Goal: Information Seeking & Learning: Learn about a topic

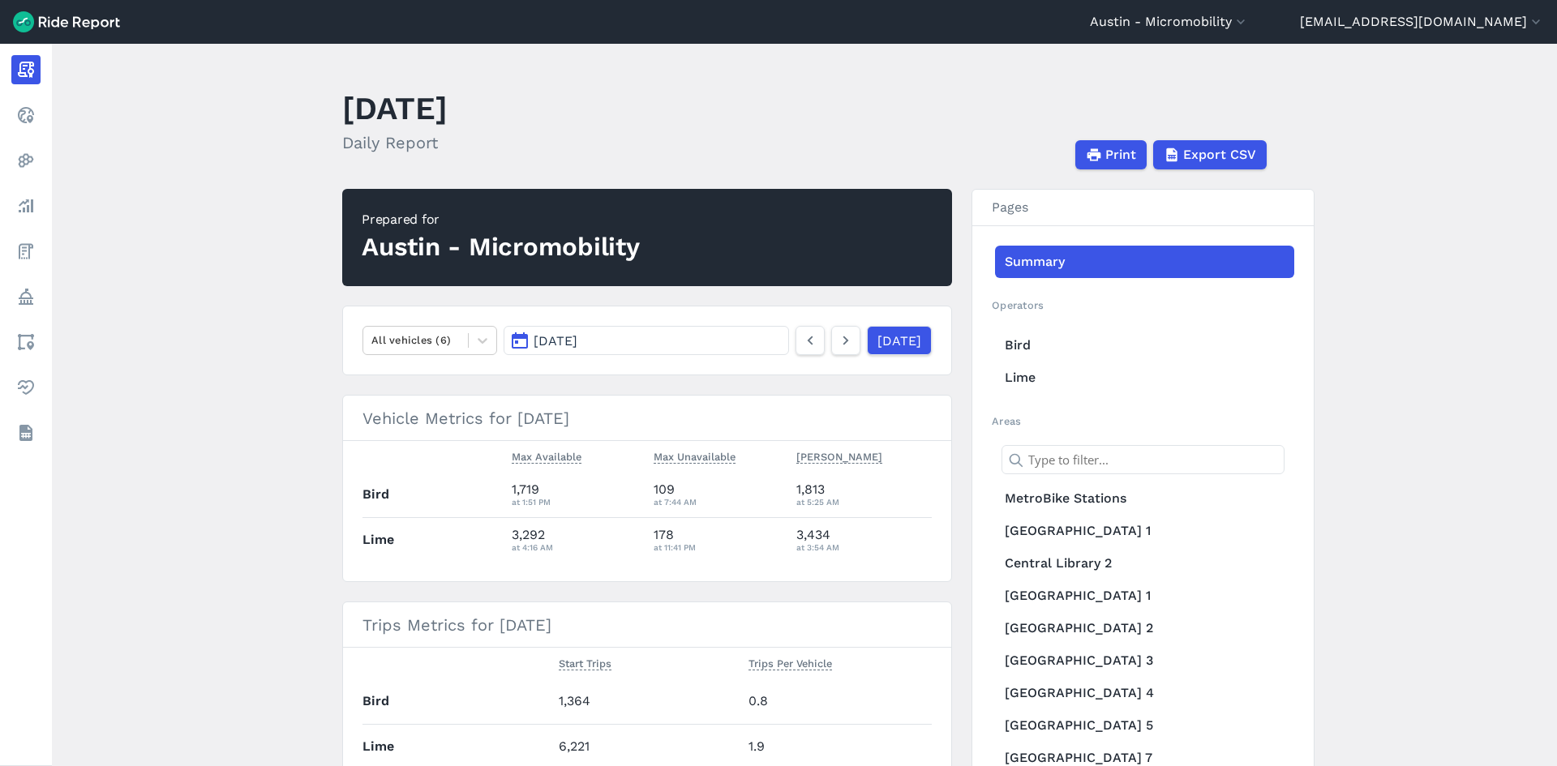
click at [942, 109] on header "[DATE] Daily Report Print Export CSV" at bounding box center [814, 126] width 944 height 87
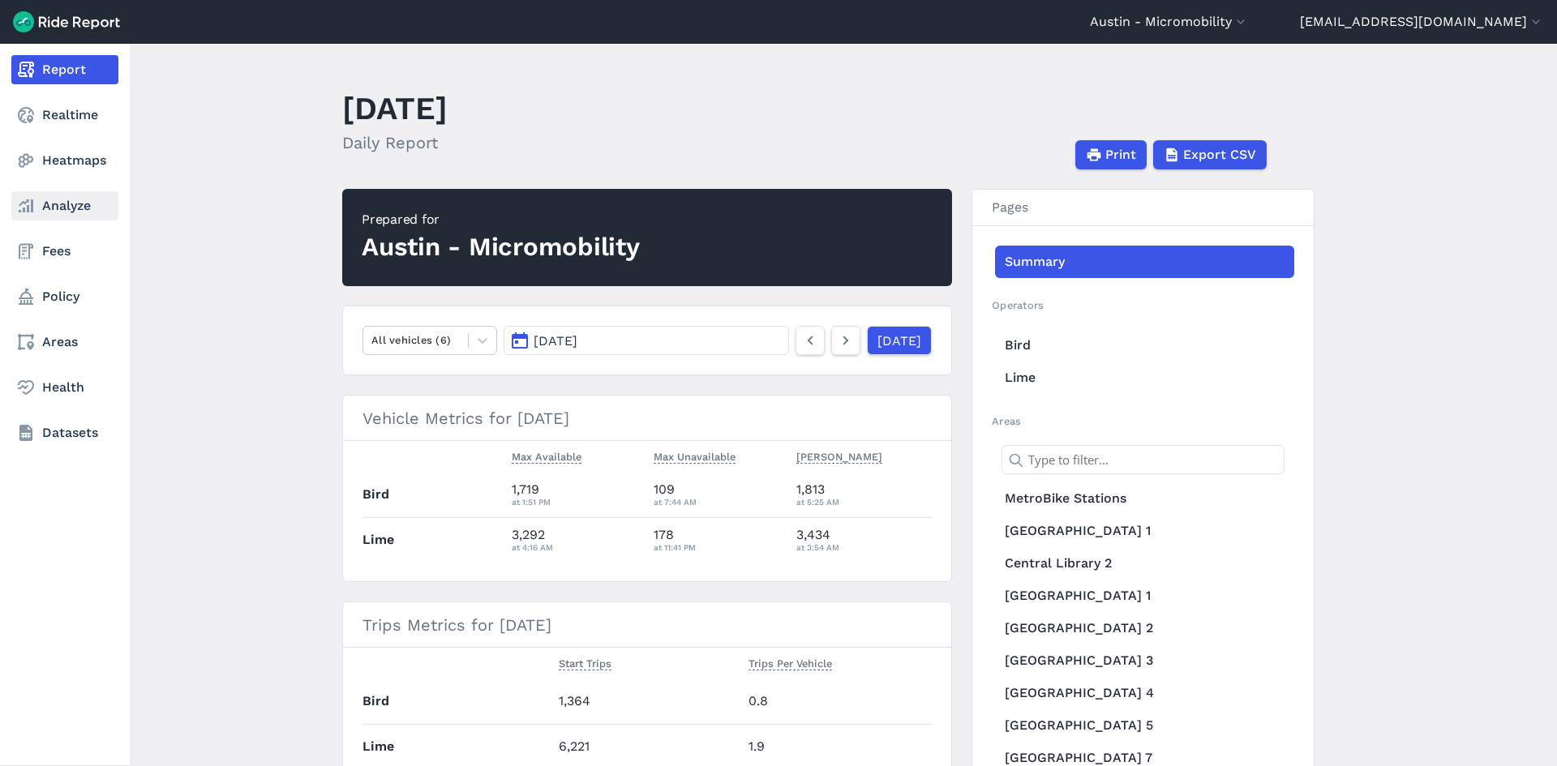
click at [49, 208] on link "Analyze" at bounding box center [64, 205] width 107 height 29
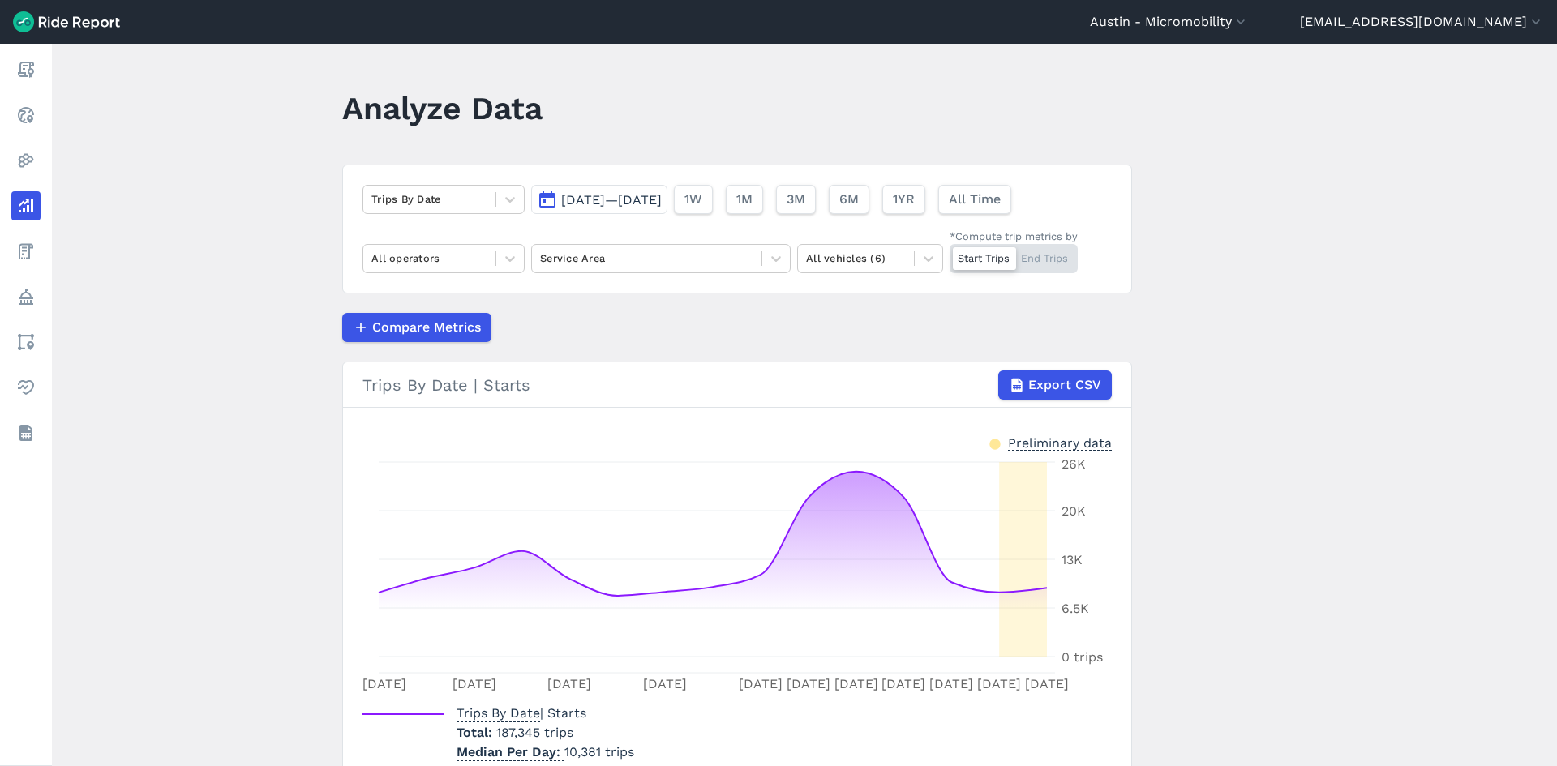
click at [602, 197] on span "[DATE]—[DATE]" at bounding box center [611, 199] width 101 height 15
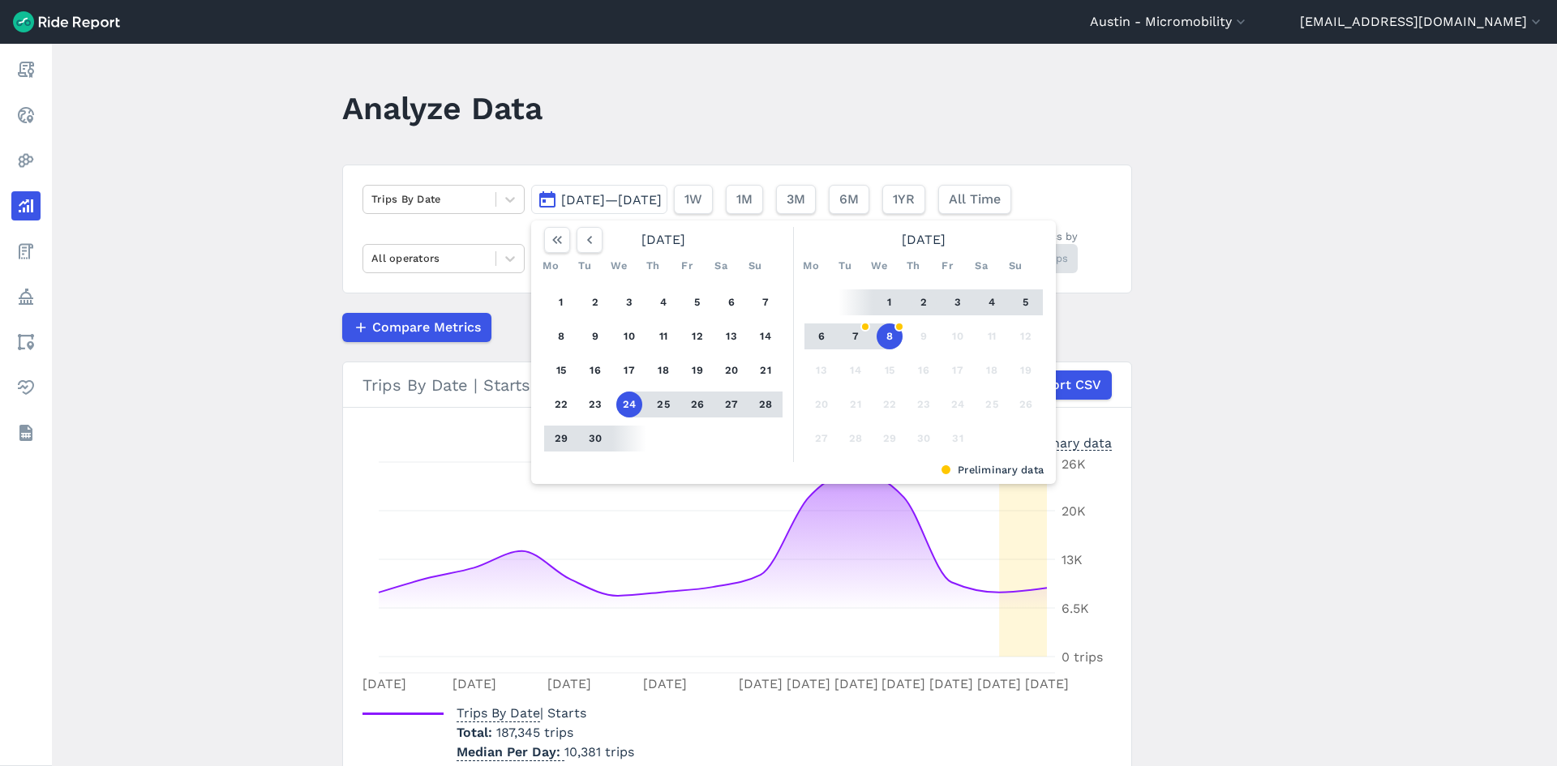
click at [922, 298] on button "2" at bounding box center [924, 302] width 26 height 26
click at [817, 336] on button "6" at bounding box center [821, 337] width 26 height 26
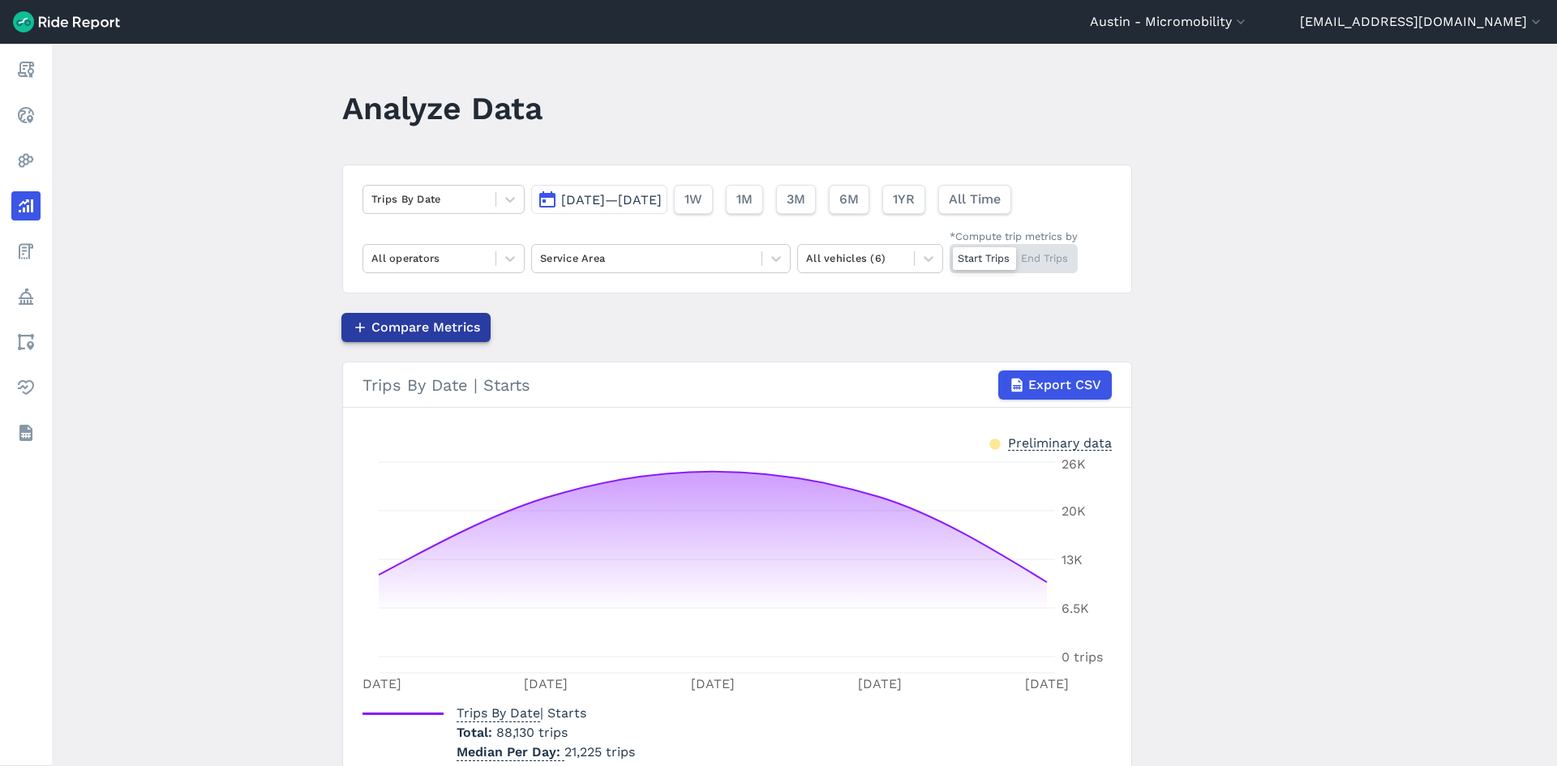
click at [384, 318] on span "Compare Metrics" at bounding box center [425, 327] width 109 height 19
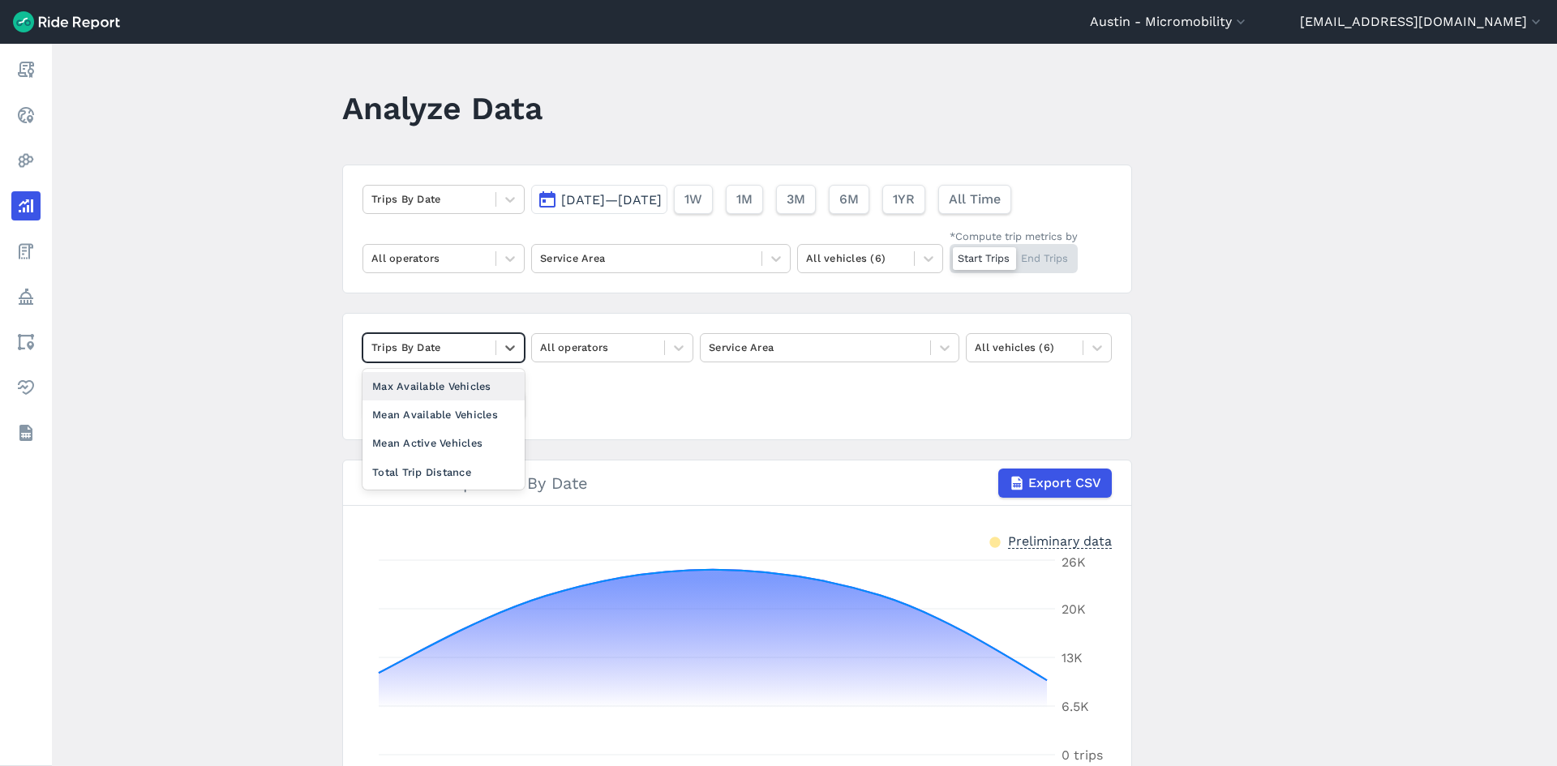
click at [422, 352] on div at bounding box center [429, 347] width 116 height 19
click at [442, 472] on div "Total Trip Distance" at bounding box center [443, 472] width 162 height 28
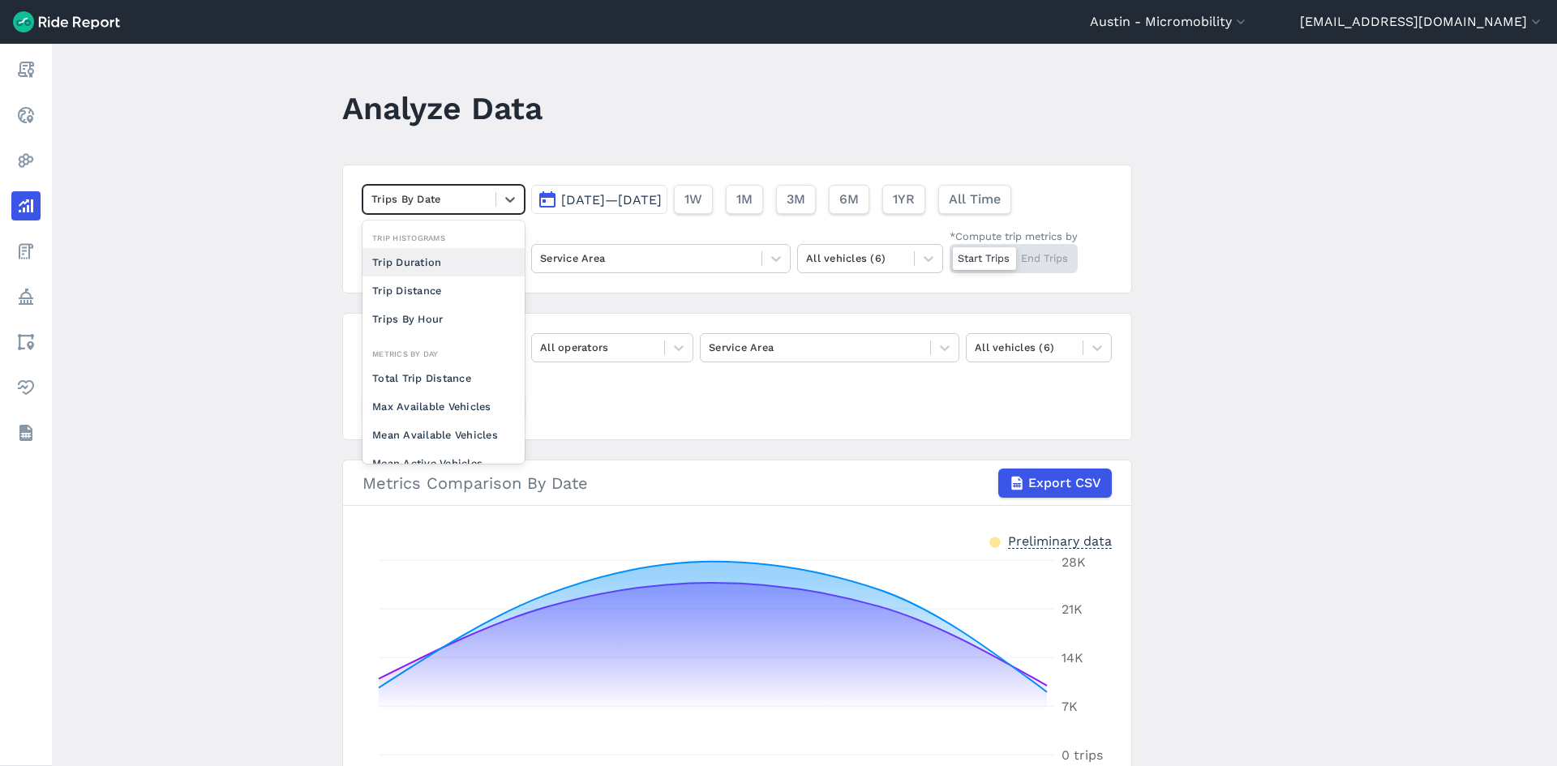
click at [478, 199] on div at bounding box center [429, 199] width 116 height 19
click at [268, 330] on main "Analyze Data option Trips Per Mean Active Vehicle focused, 0 of 2. 10 results a…" at bounding box center [804, 405] width 1505 height 722
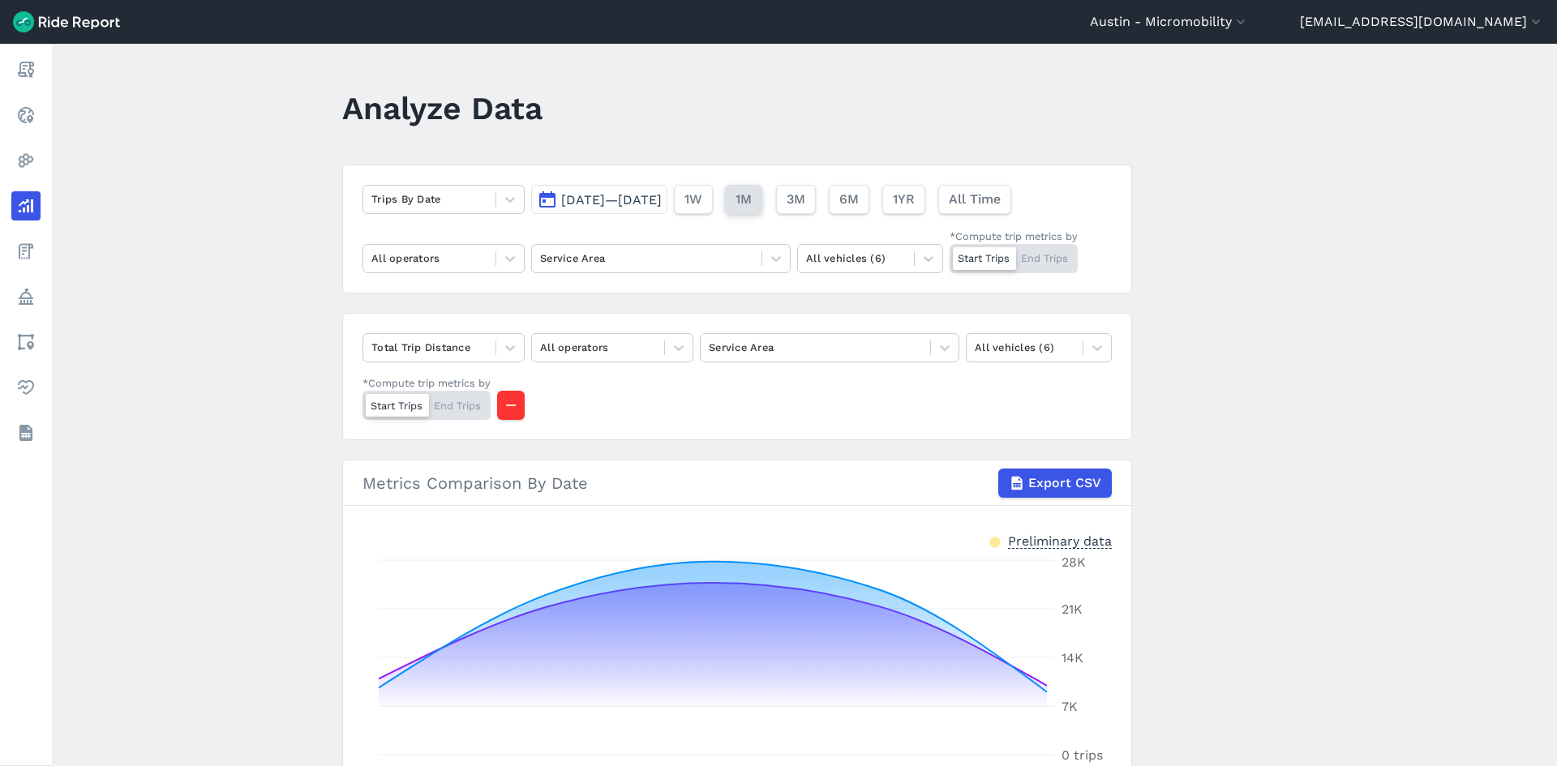
click at [752, 203] on span "1M" at bounding box center [743, 199] width 16 height 19
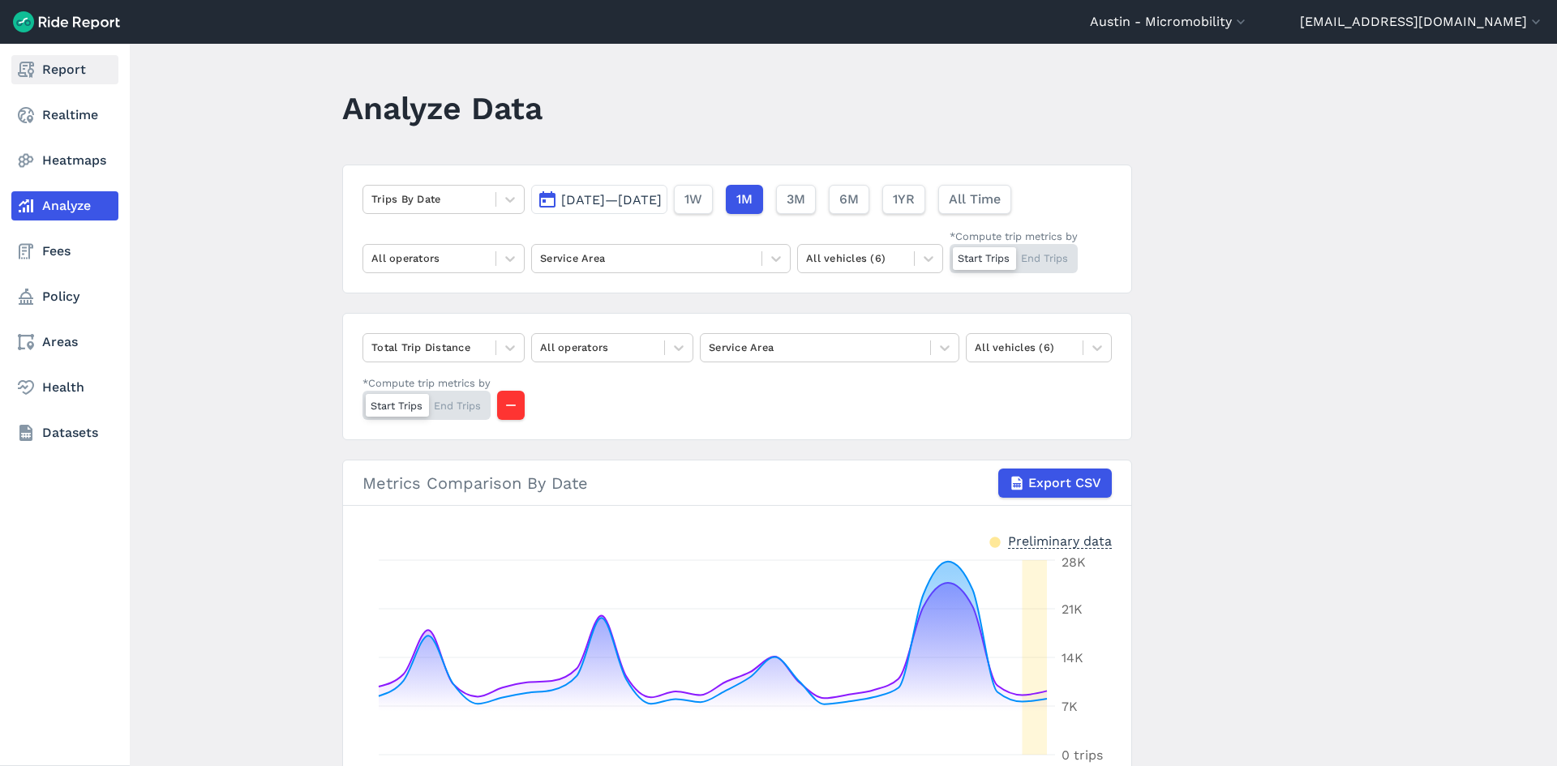
click at [63, 73] on link "Report" at bounding box center [64, 69] width 107 height 29
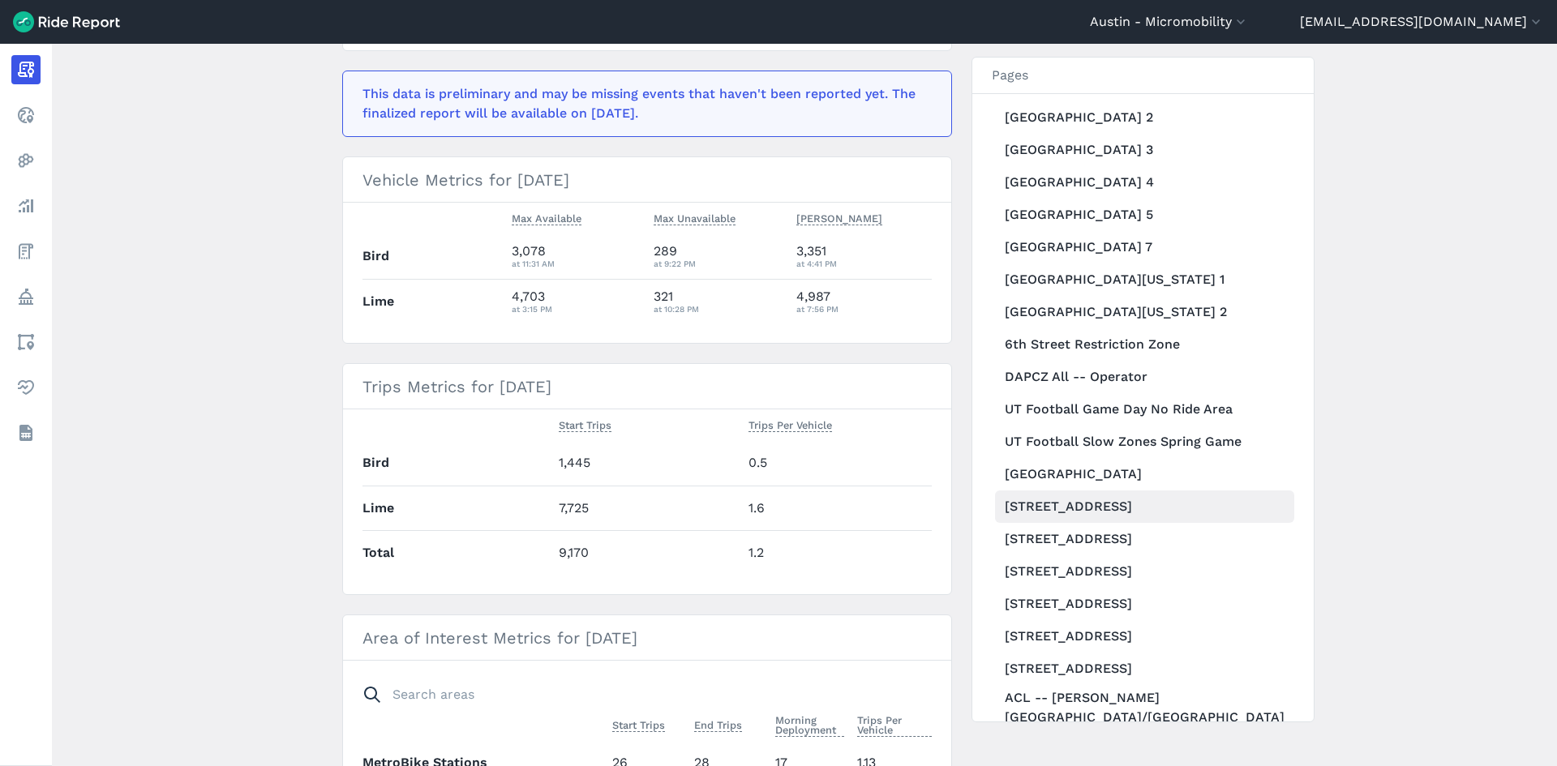
scroll to position [405, 0]
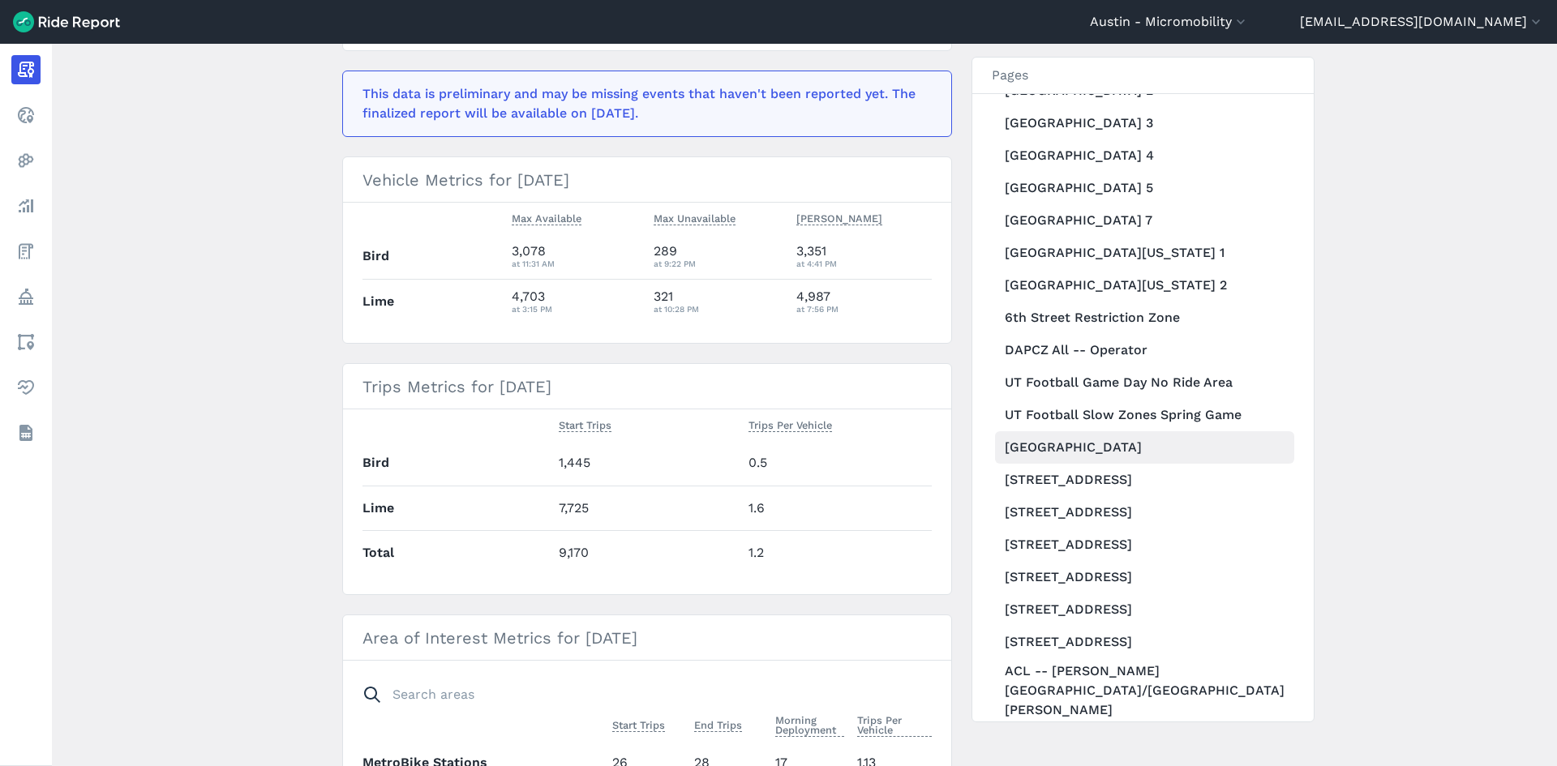
click at [1102, 464] on link "[GEOGRAPHIC_DATA]" at bounding box center [1144, 447] width 299 height 32
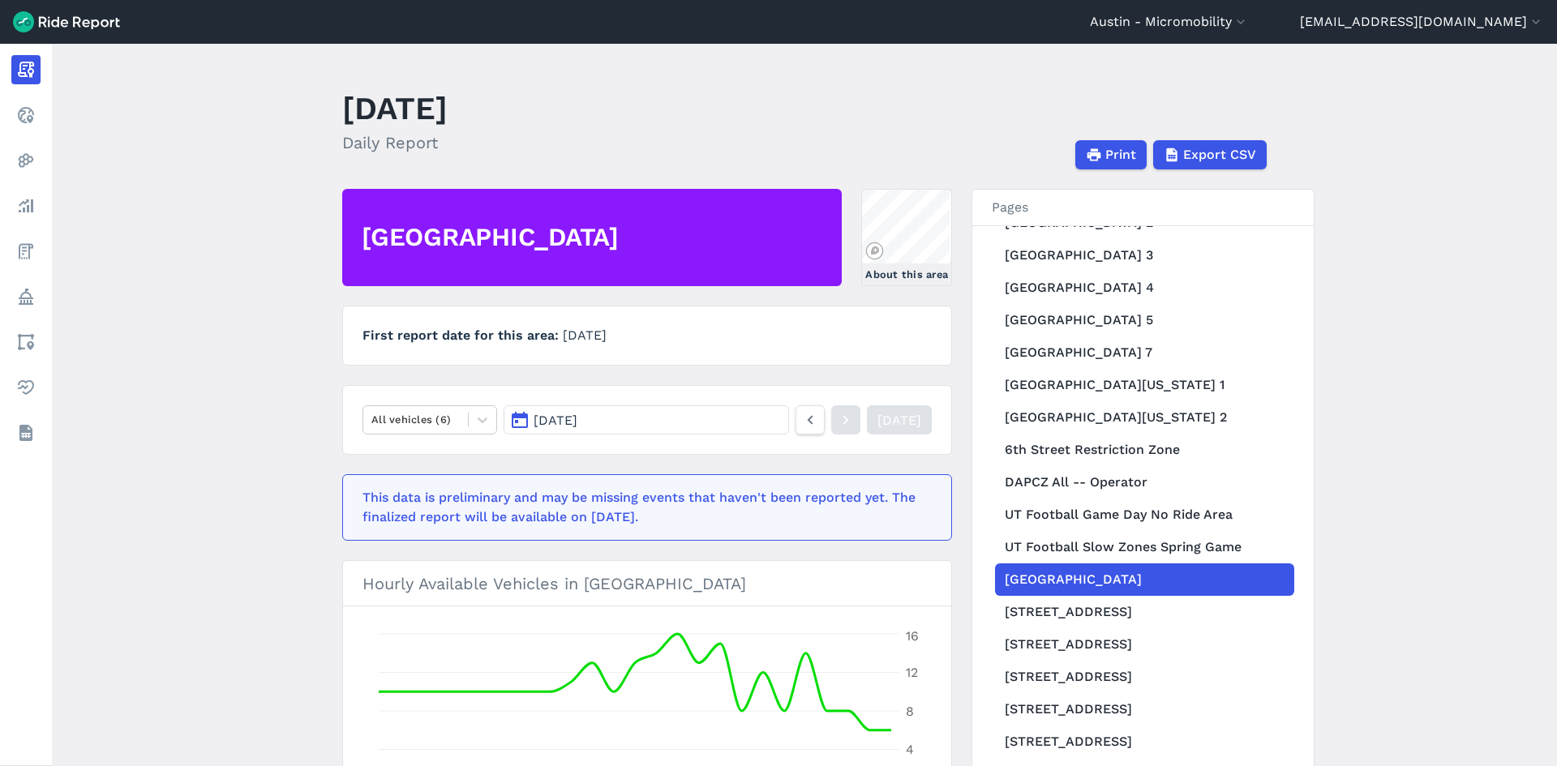
scroll to position [81, 0]
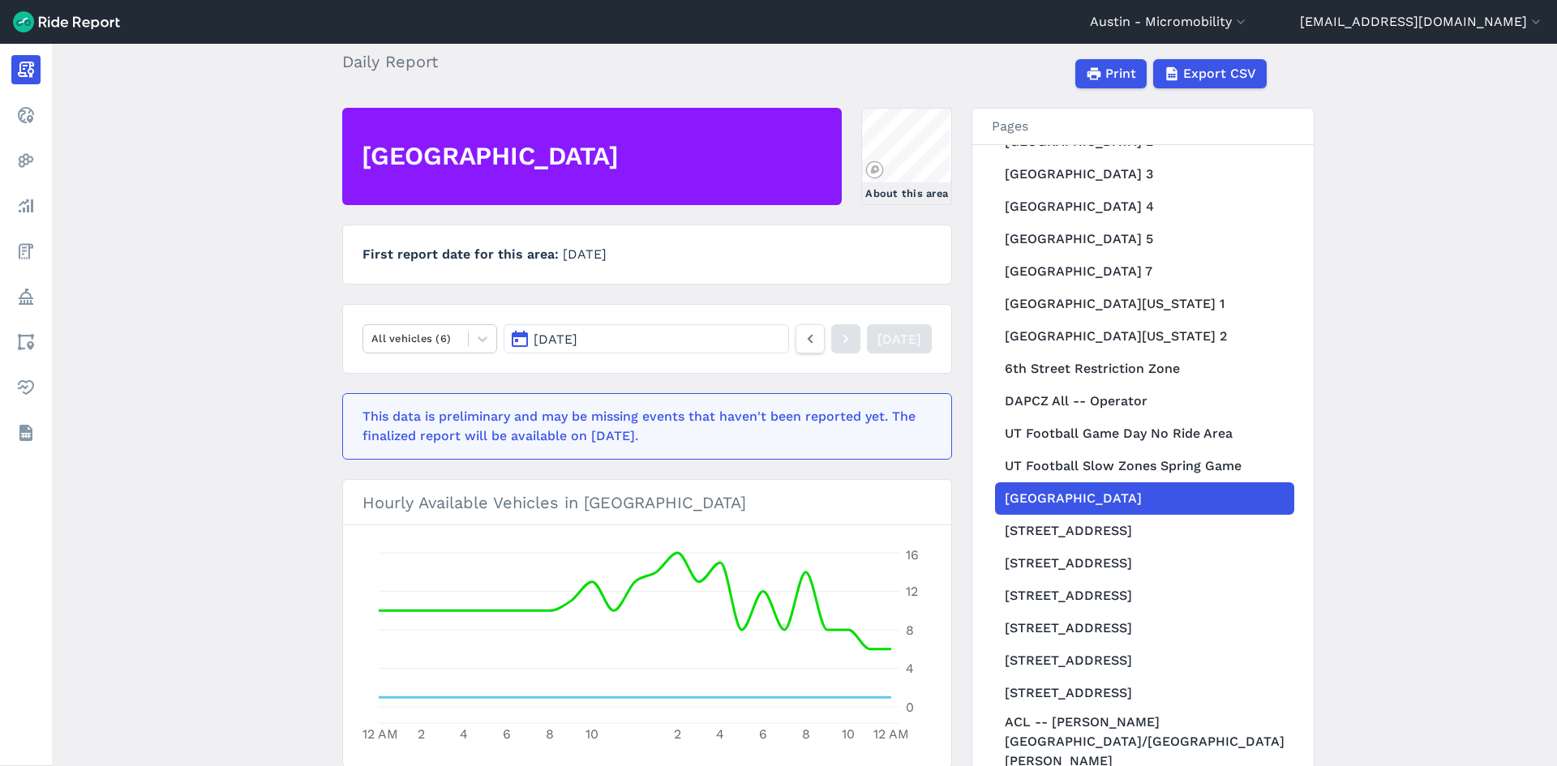
click at [660, 339] on button "[DATE]" at bounding box center [646, 338] width 285 height 29
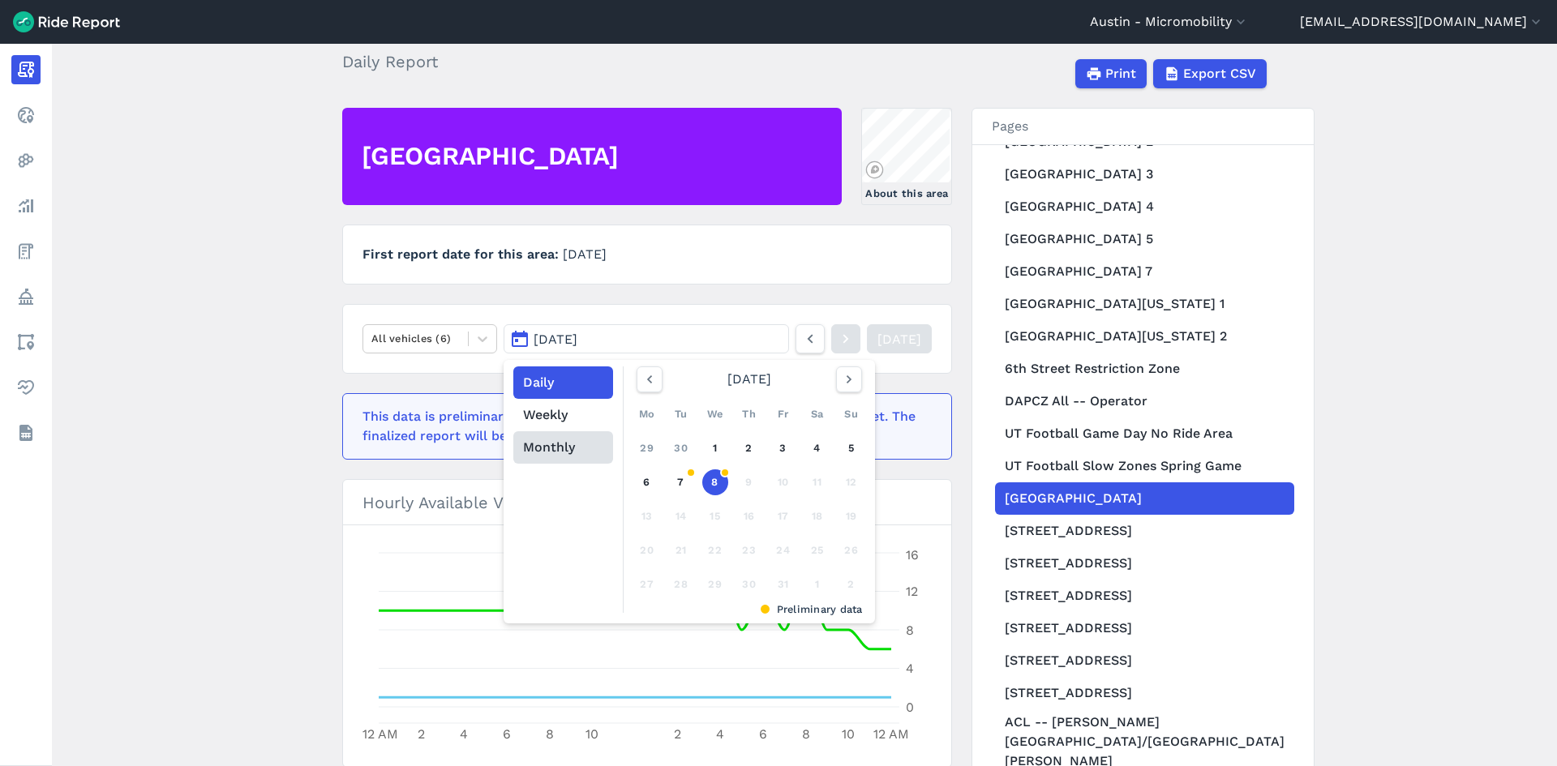
click at [553, 445] on button "Monthly" at bounding box center [563, 447] width 100 height 32
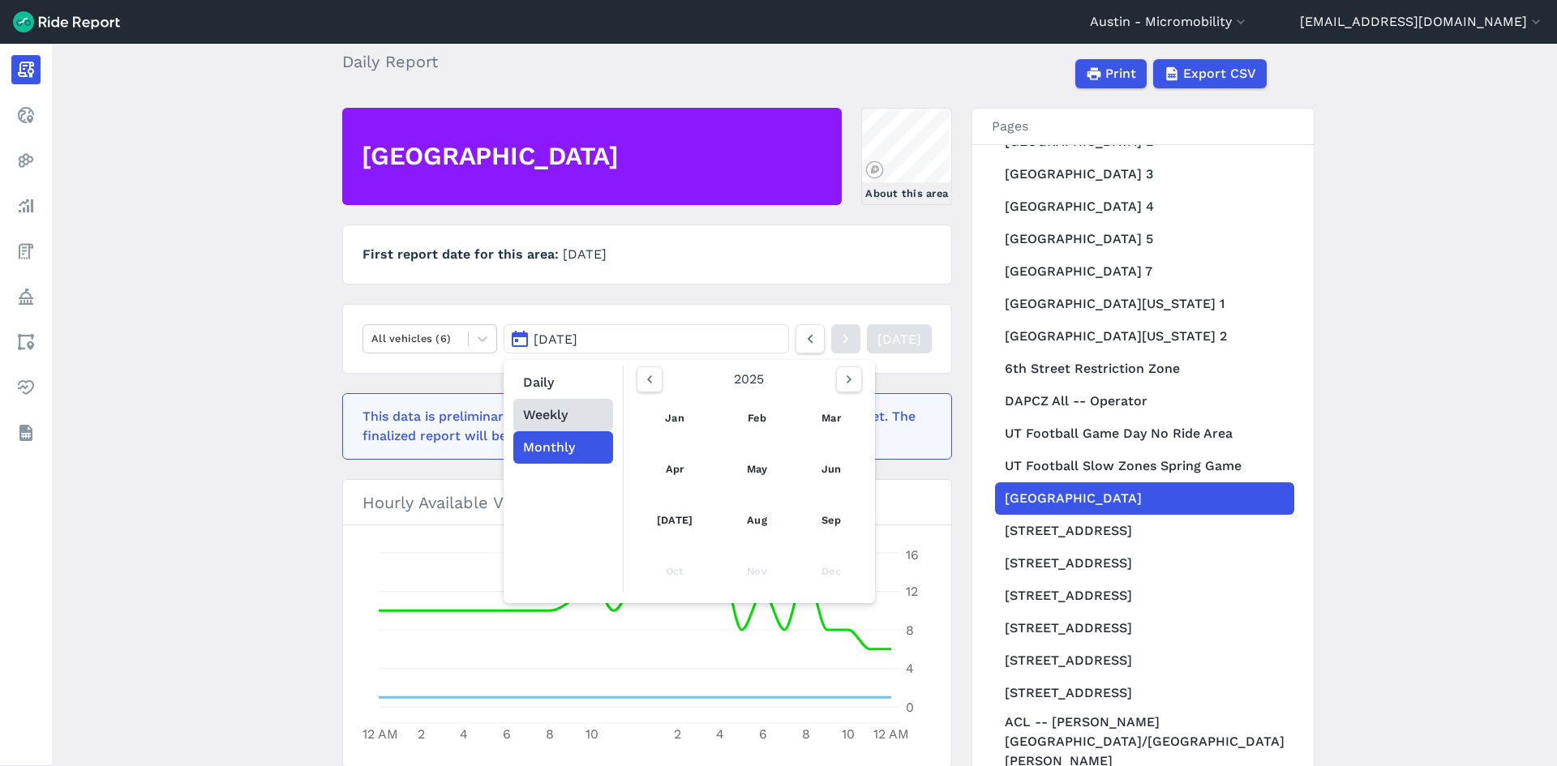
click at [564, 419] on button "Weekly" at bounding box center [563, 415] width 100 height 32
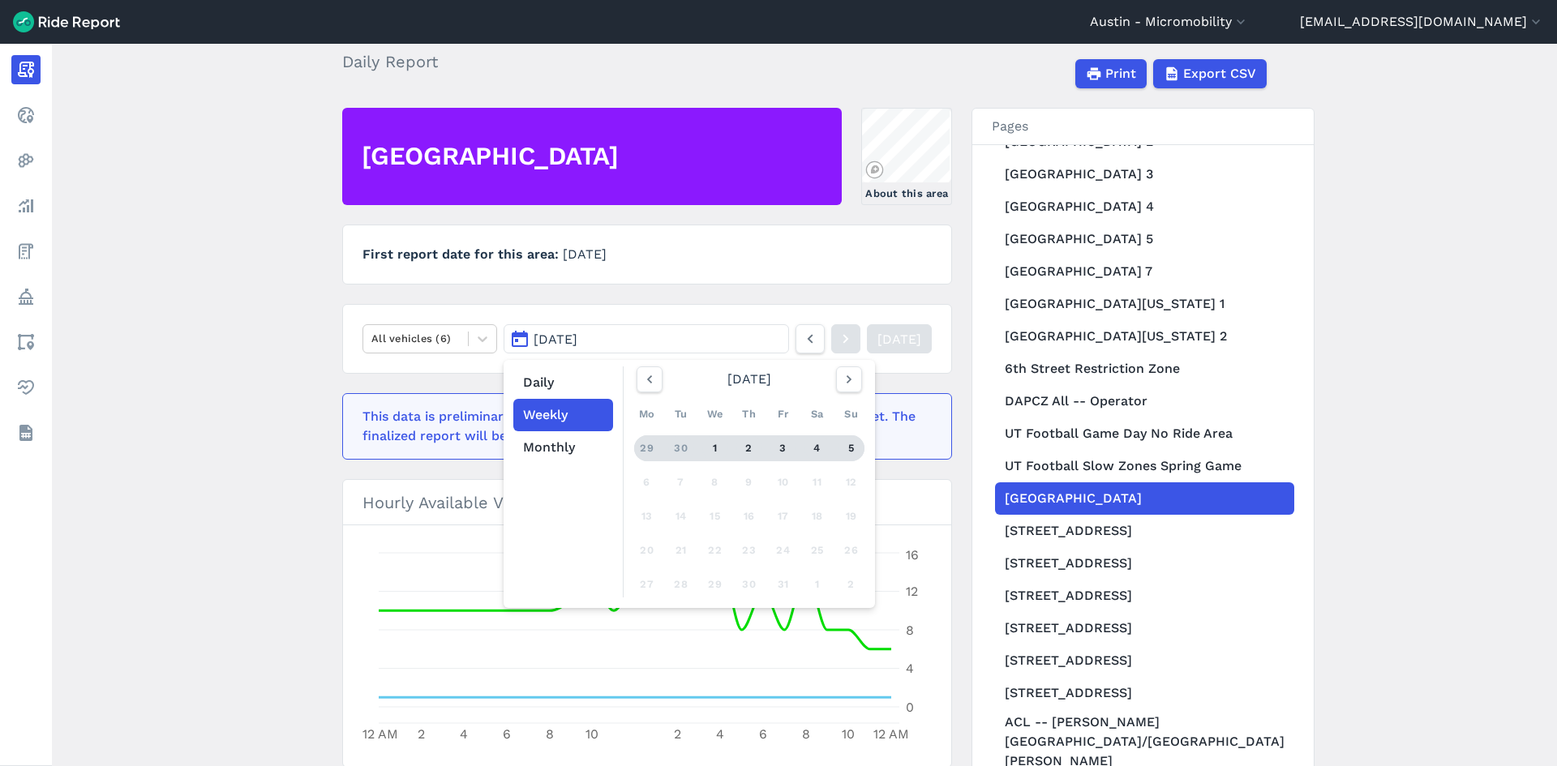
click at [787, 449] on div "3" at bounding box center [783, 448] width 26 height 26
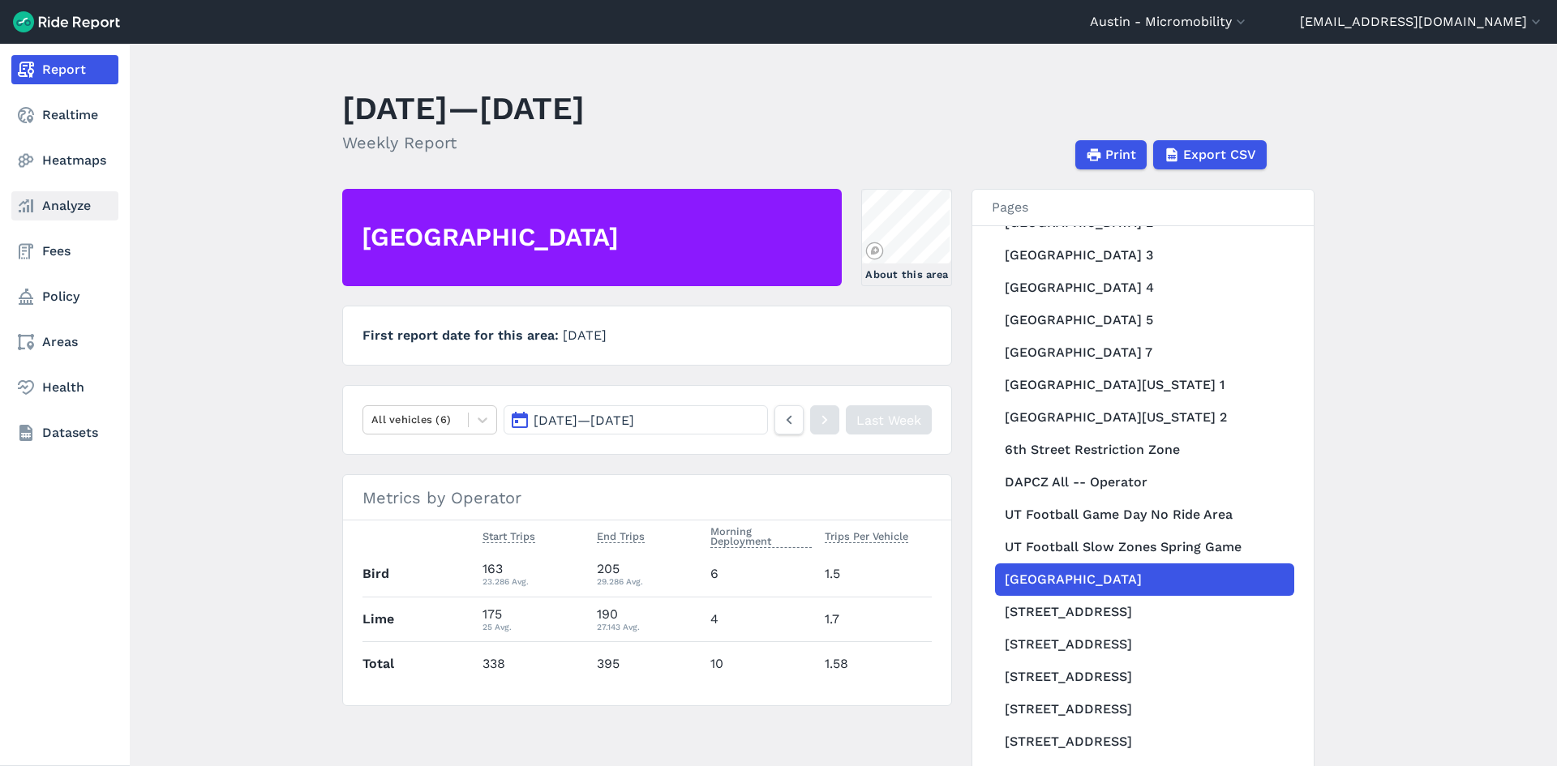
click at [49, 203] on link "Analyze" at bounding box center [64, 205] width 107 height 29
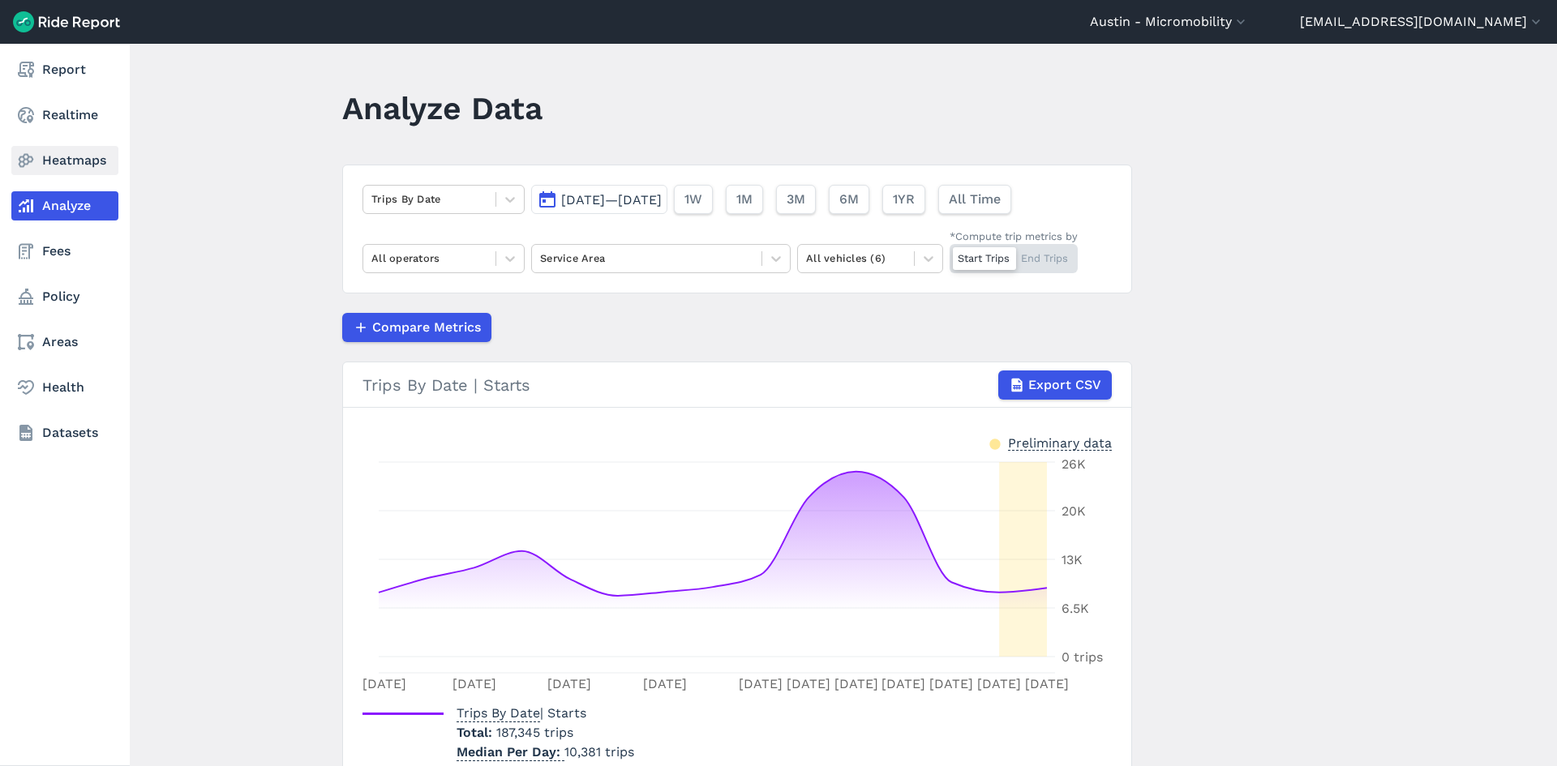
click at [59, 161] on link "Heatmaps" at bounding box center [64, 160] width 107 height 29
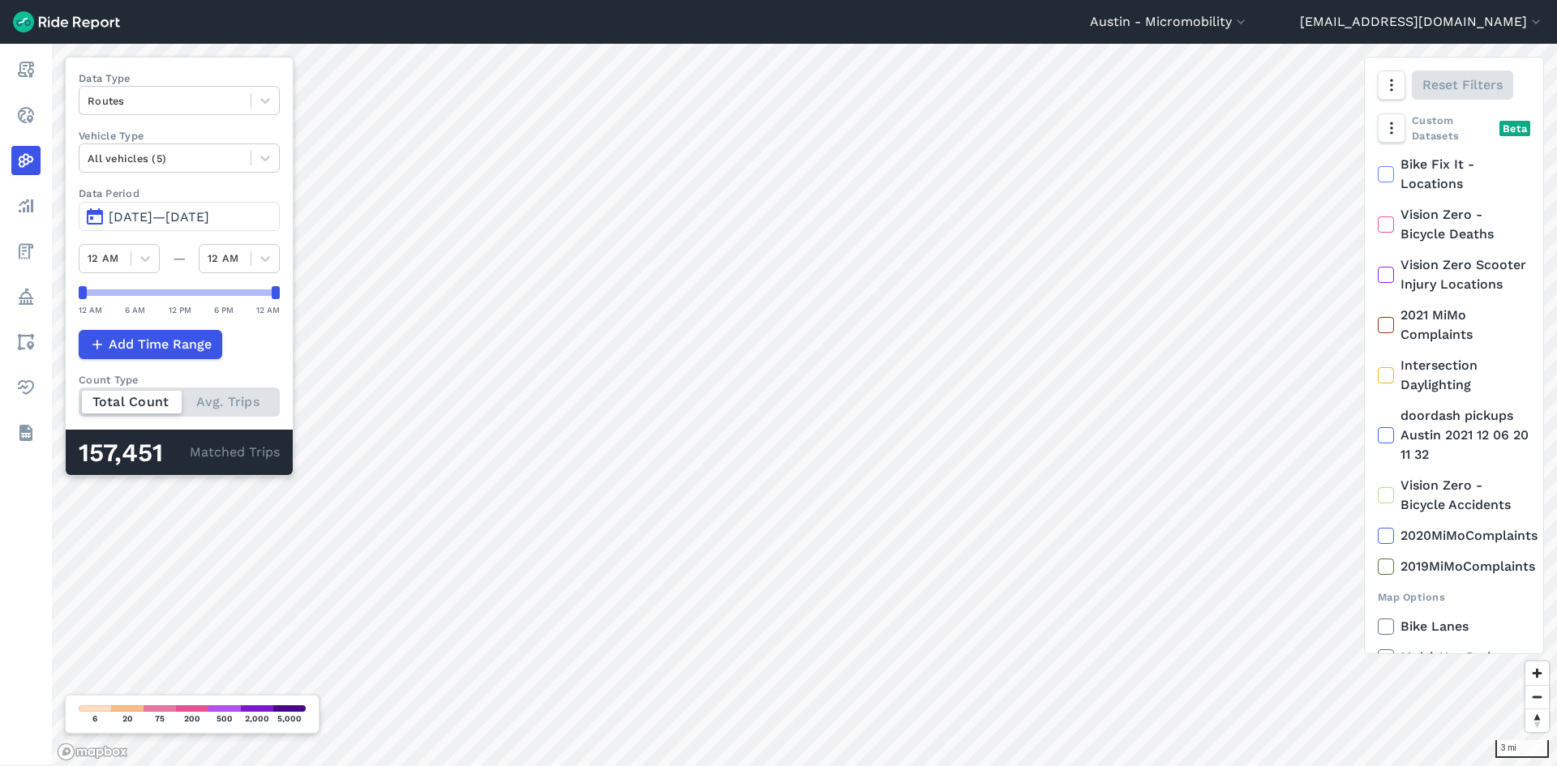
click at [168, 214] on span "[DATE]—[DATE]" at bounding box center [159, 216] width 101 height 15
click at [163, 219] on span "[DATE]—[DATE]" at bounding box center [159, 216] width 101 height 15
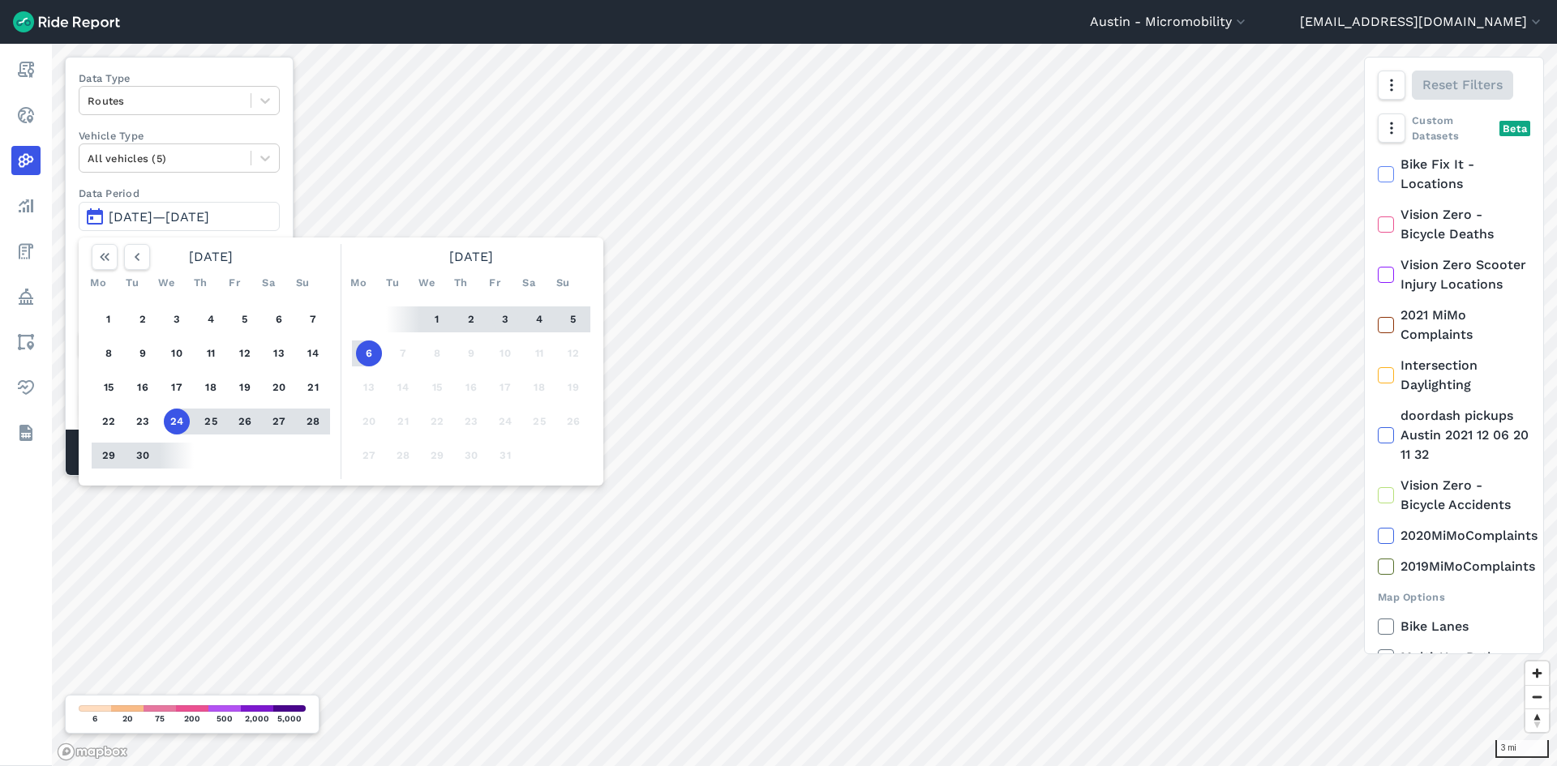
click at [503, 317] on button "3" at bounding box center [505, 320] width 26 height 26
click at [367, 356] on button "6" at bounding box center [369, 354] width 26 height 26
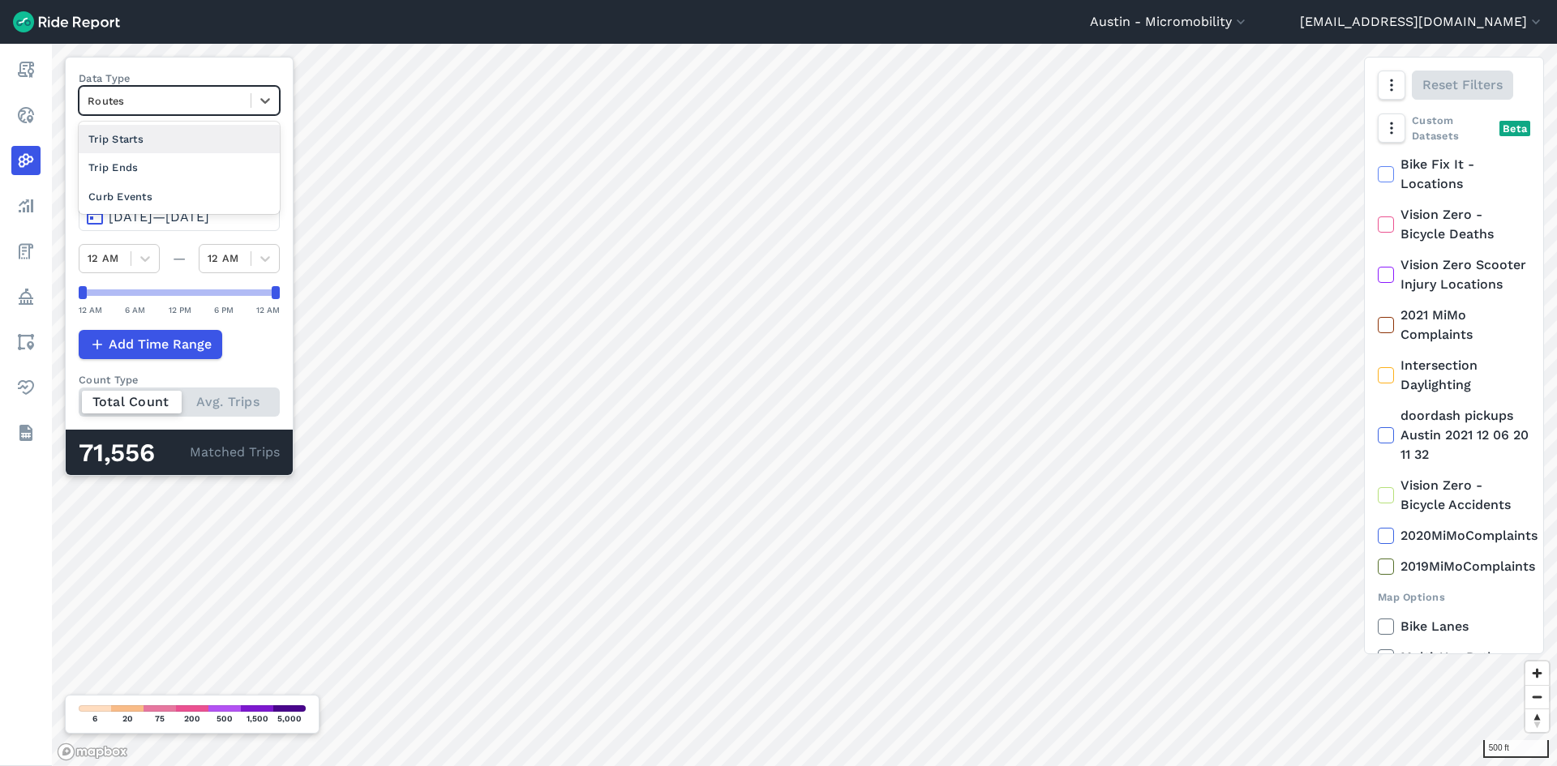
click at [198, 105] on div at bounding box center [165, 101] width 155 height 19
click at [140, 175] on div "Trip Ends" at bounding box center [179, 167] width 201 height 28
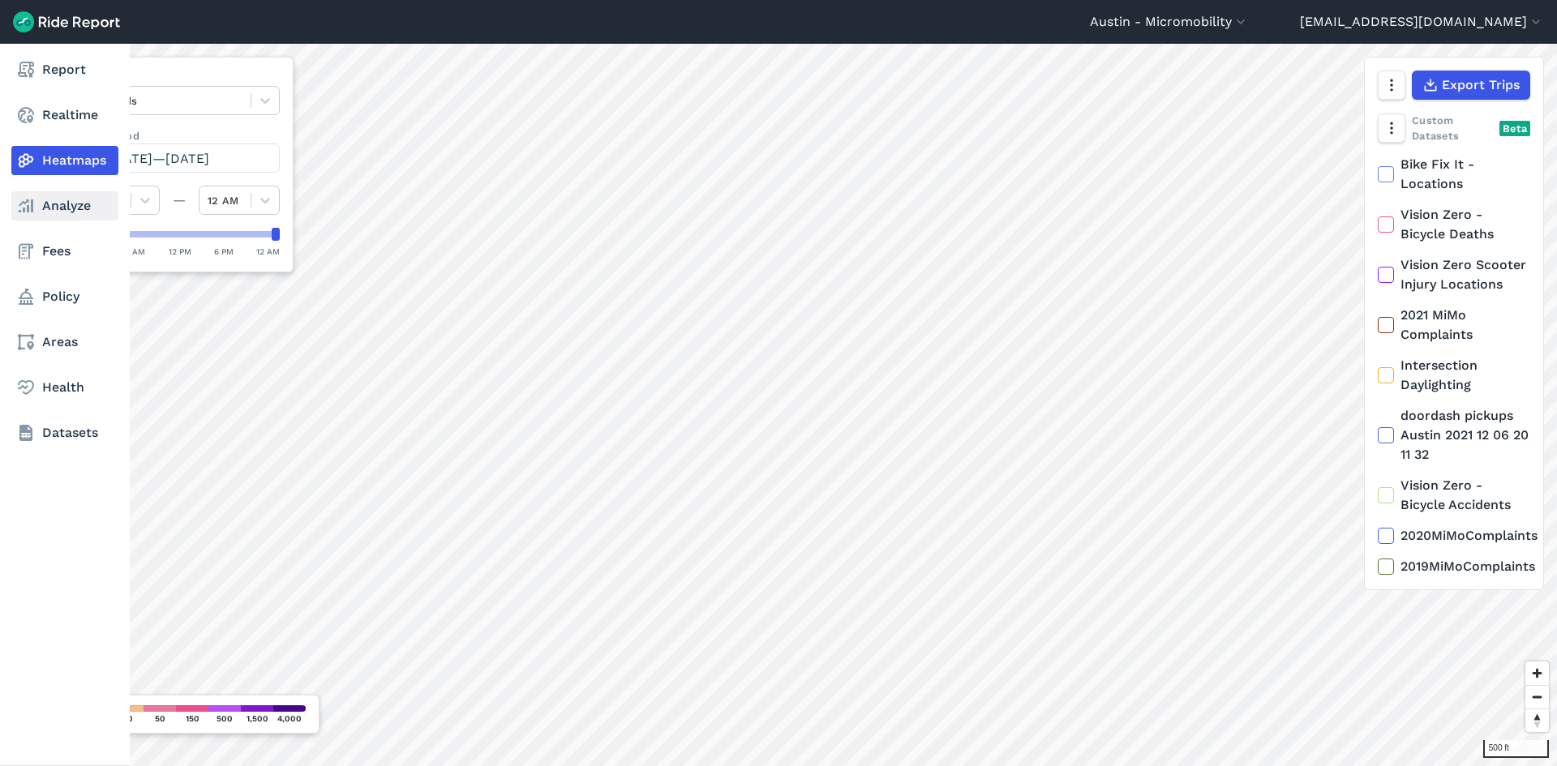
click at [54, 209] on link "Analyze" at bounding box center [64, 205] width 107 height 29
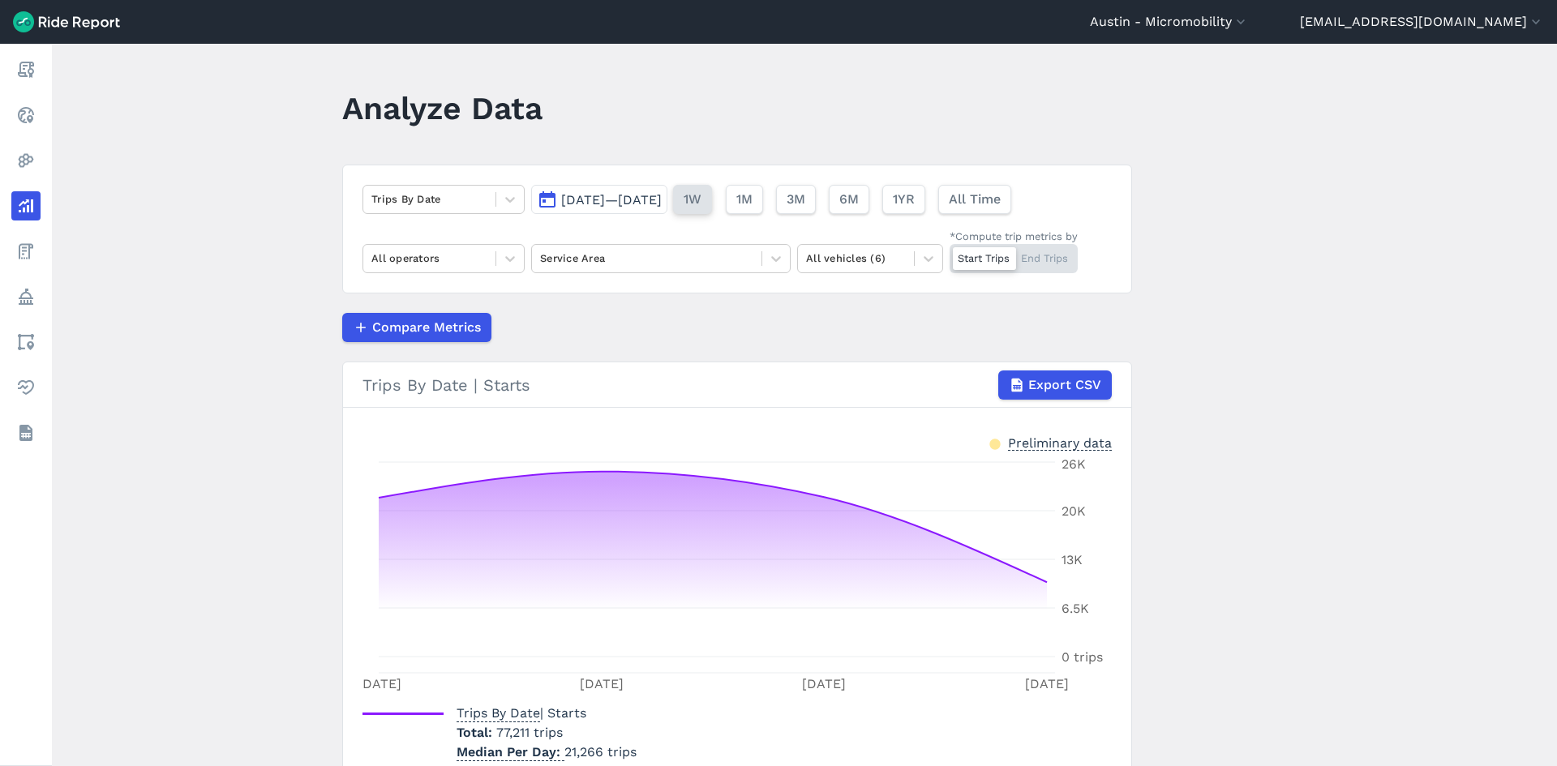
click at [701, 200] on span "1W" at bounding box center [693, 199] width 18 height 19
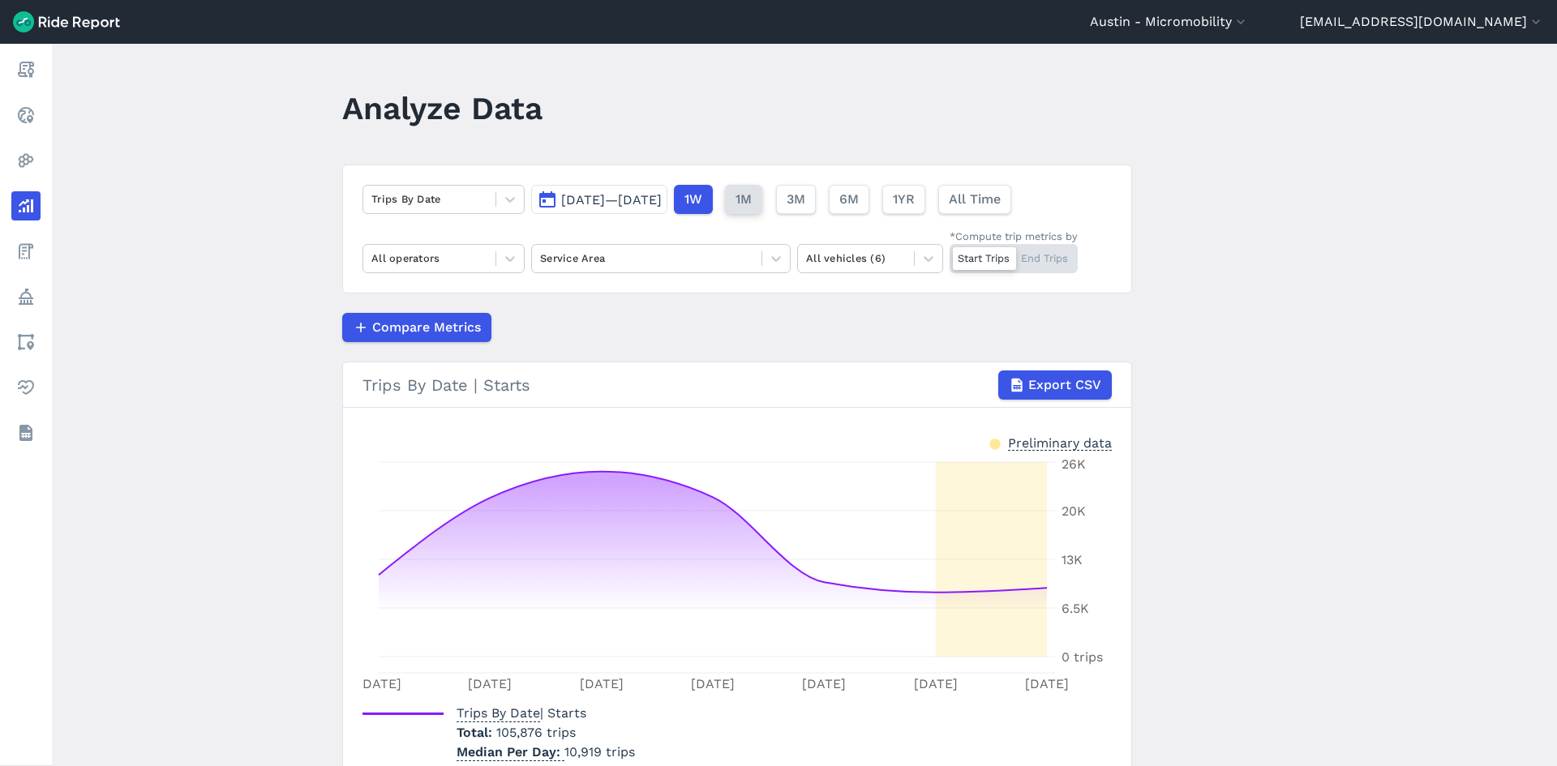
click at [752, 200] on span "1M" at bounding box center [743, 199] width 16 height 19
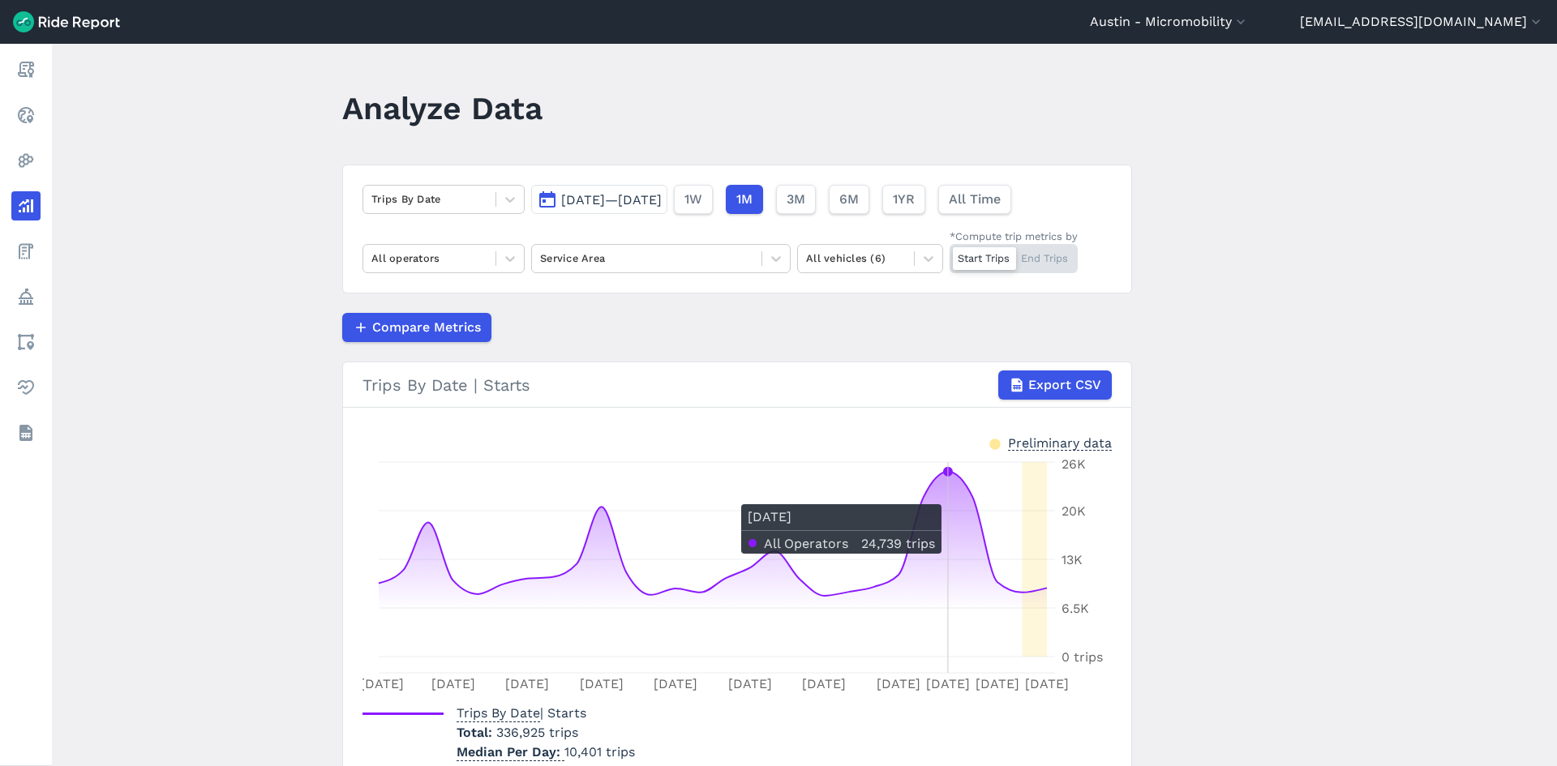
scroll to position [75, 0]
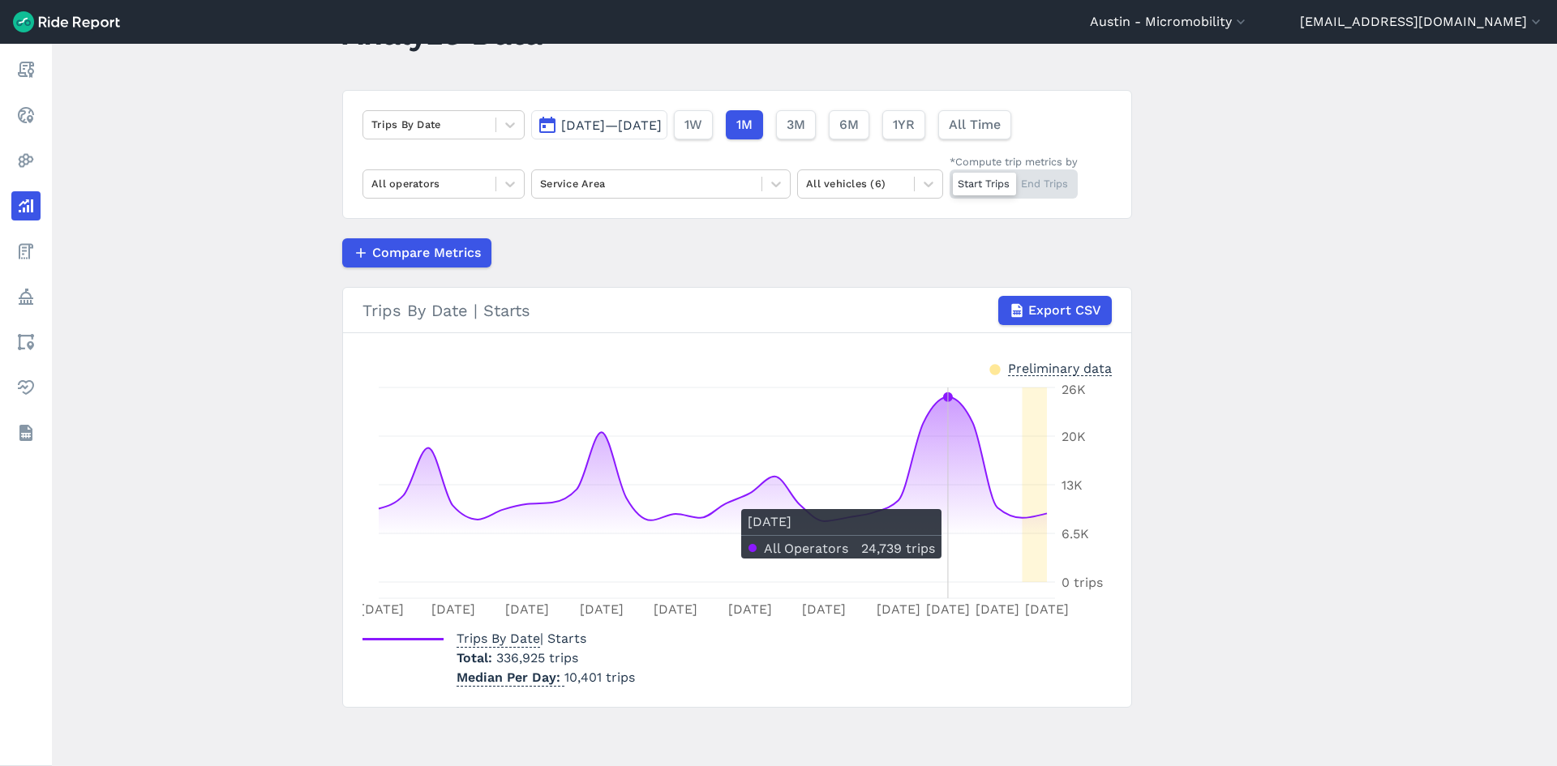
drag, startPoint x: 921, startPoint y: 504, endPoint x: 954, endPoint y: 501, distance: 32.5
click at [954, 501] on icon at bounding box center [713, 489] width 668 height 185
click at [804, 126] on span "3M" at bounding box center [795, 124] width 19 height 19
